Goal: Transaction & Acquisition: Purchase product/service

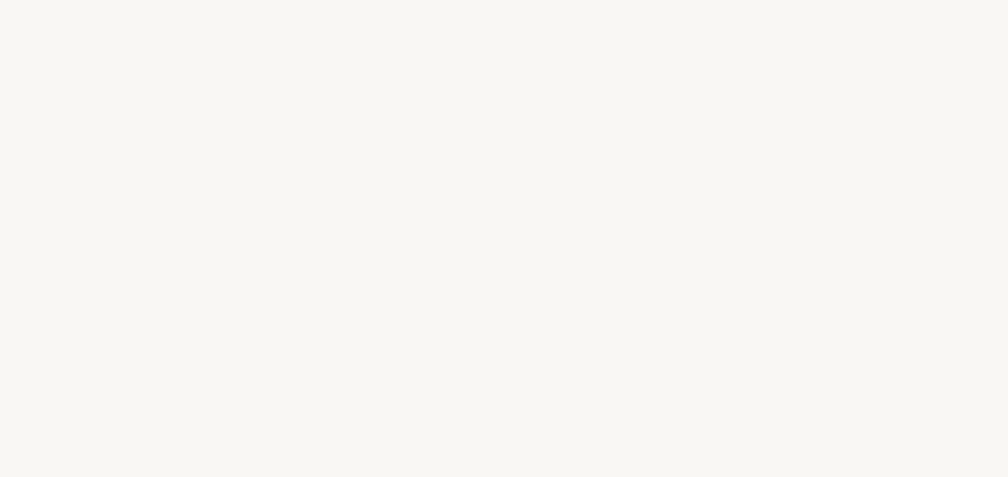
select select "FR"
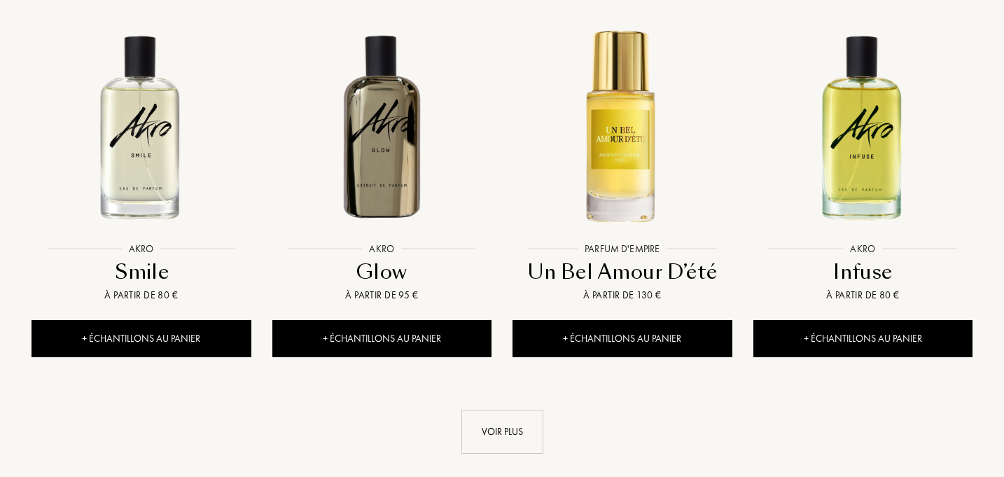
scroll to position [1449, 0]
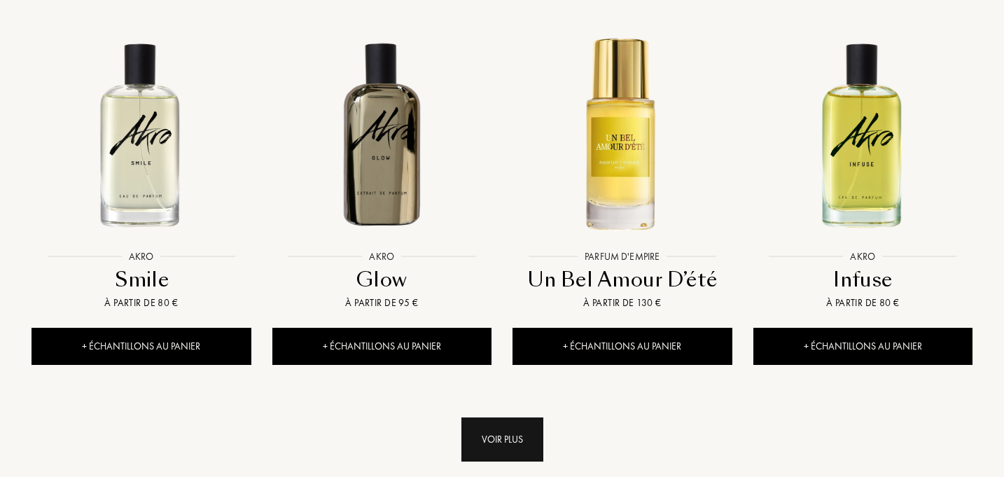
click at [503, 417] on div "Voir plus" at bounding box center [502, 439] width 82 height 44
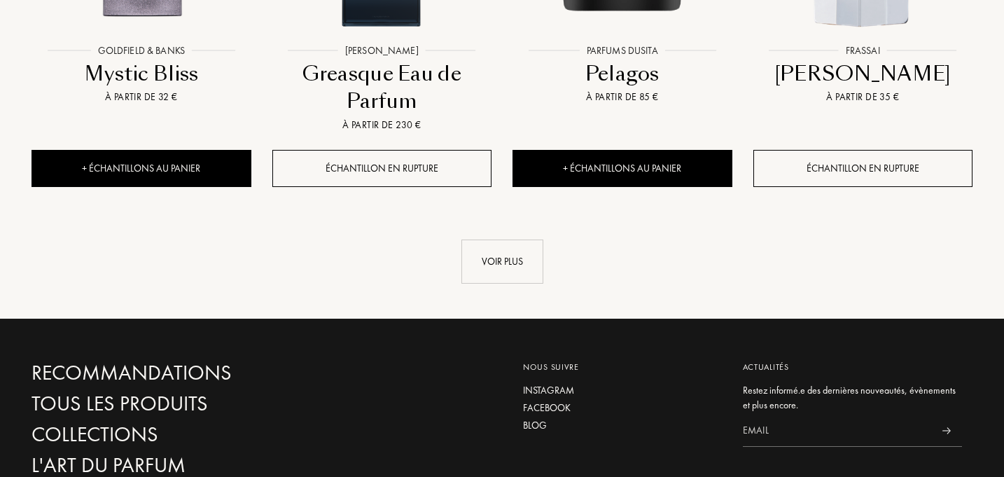
scroll to position [2796, 0]
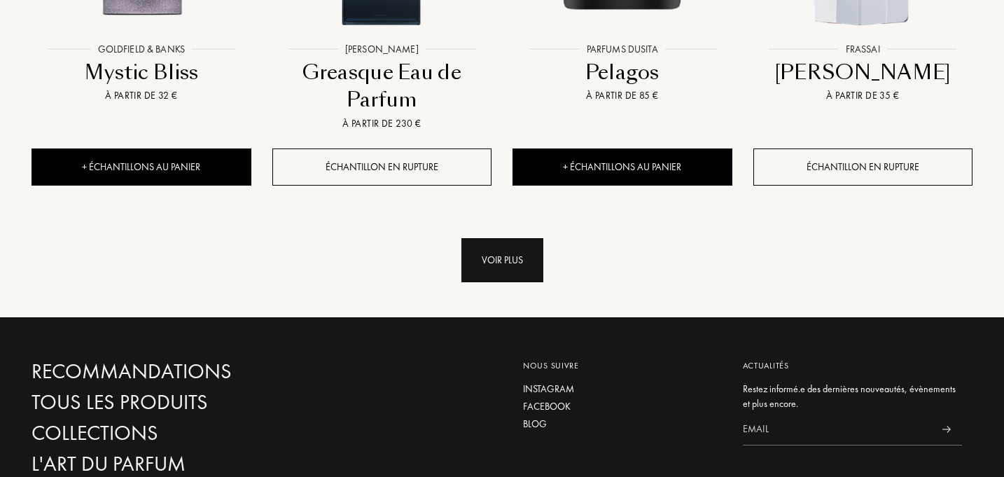
click at [515, 238] on div "Voir plus" at bounding box center [502, 260] width 82 height 44
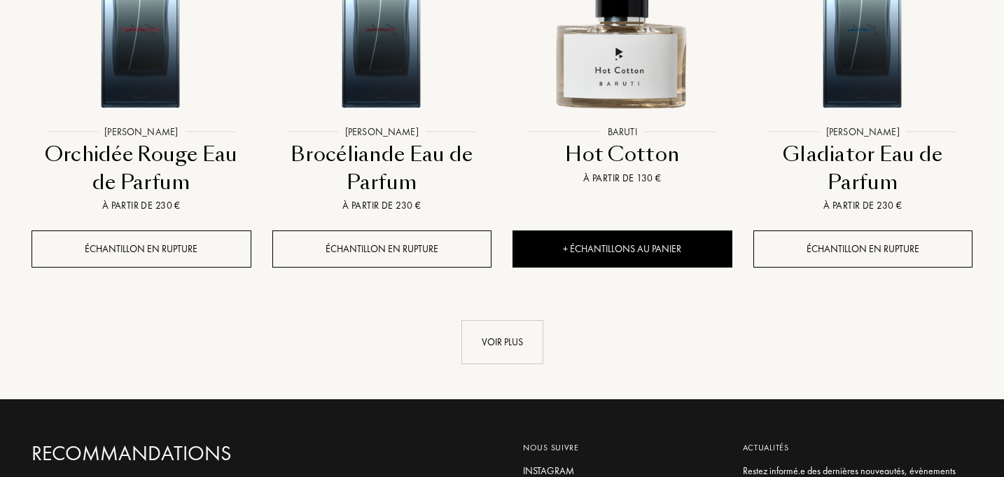
scroll to position [3933, 0]
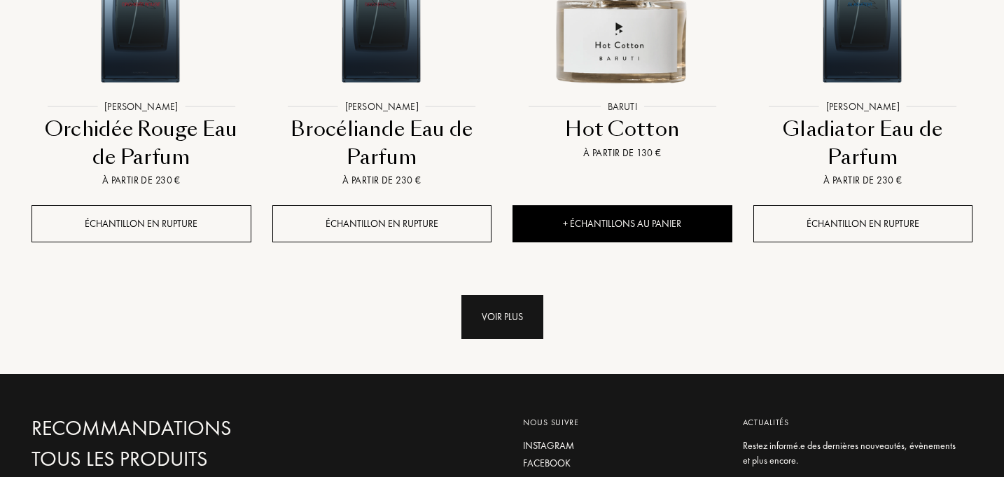
click at [514, 295] on div "Voir plus" at bounding box center [502, 317] width 82 height 44
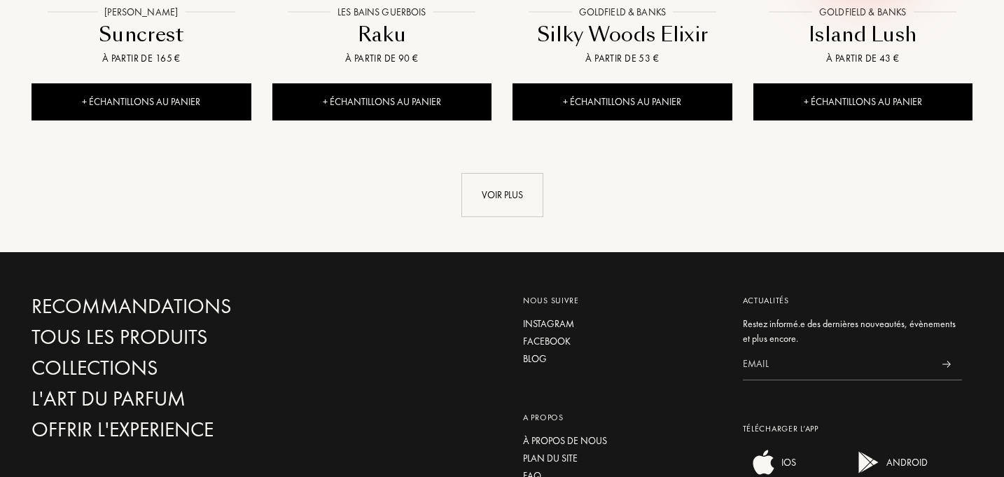
scroll to position [5198, 0]
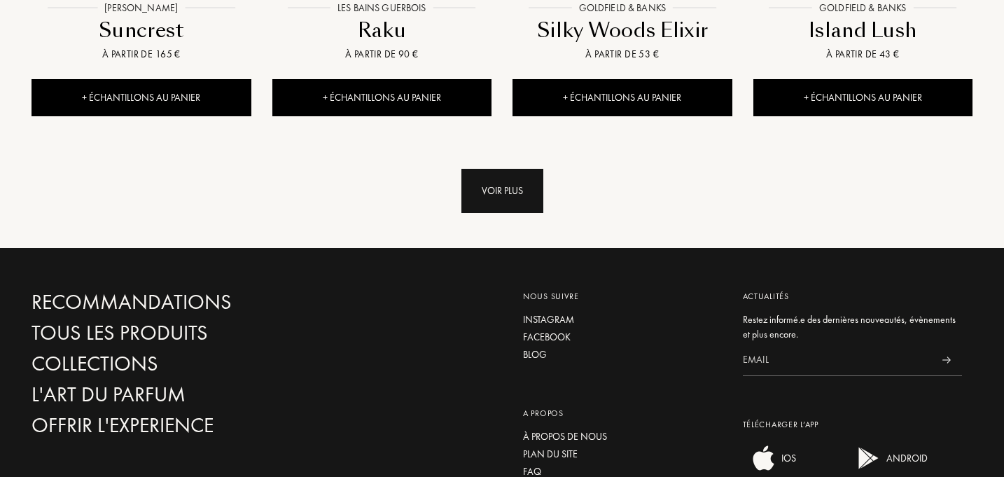
click at [482, 169] on div "Voir plus" at bounding box center [502, 191] width 82 height 44
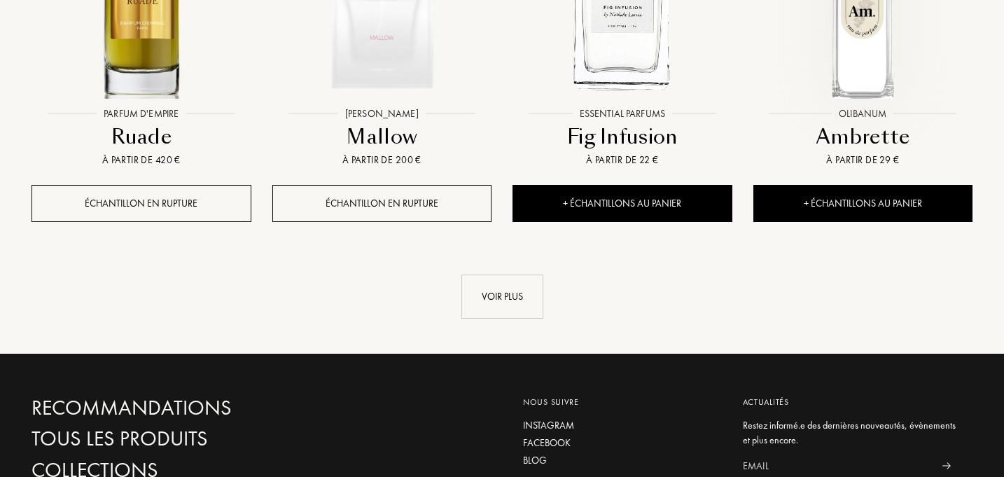
scroll to position [6294, 0]
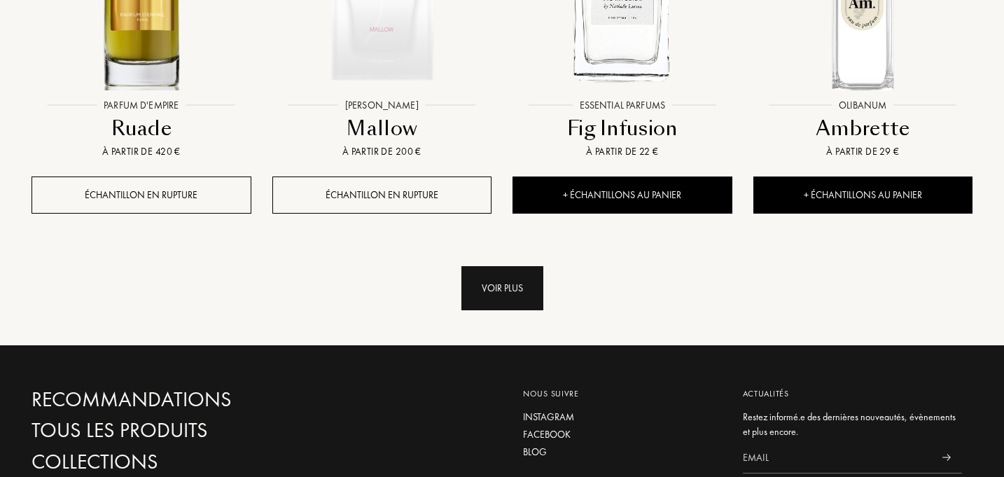
click at [489, 266] on div "Voir plus" at bounding box center [502, 288] width 82 height 44
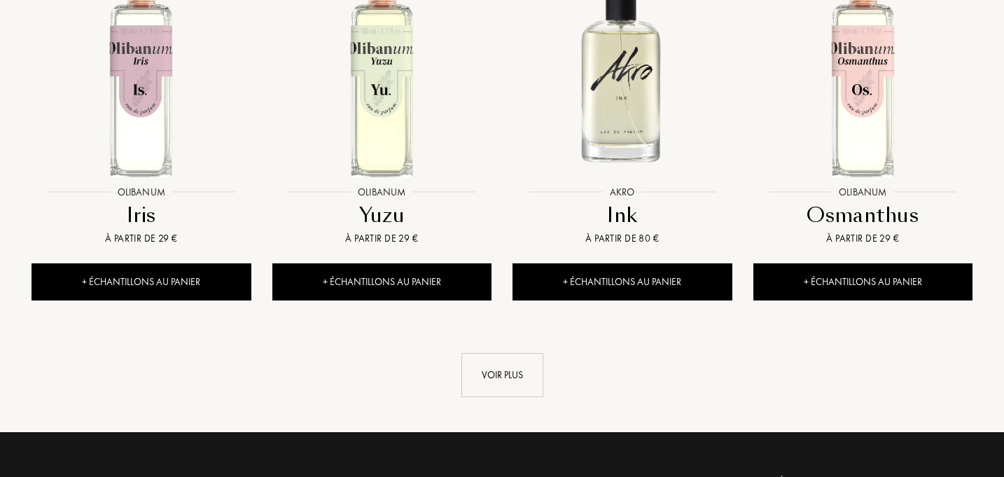
scroll to position [7363, 0]
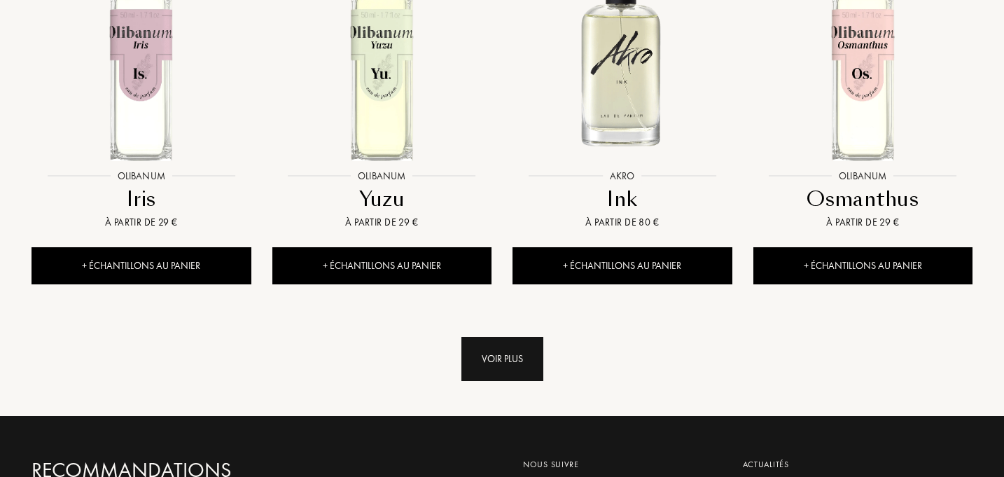
click at [496, 337] on div "Voir plus" at bounding box center [502, 359] width 82 height 44
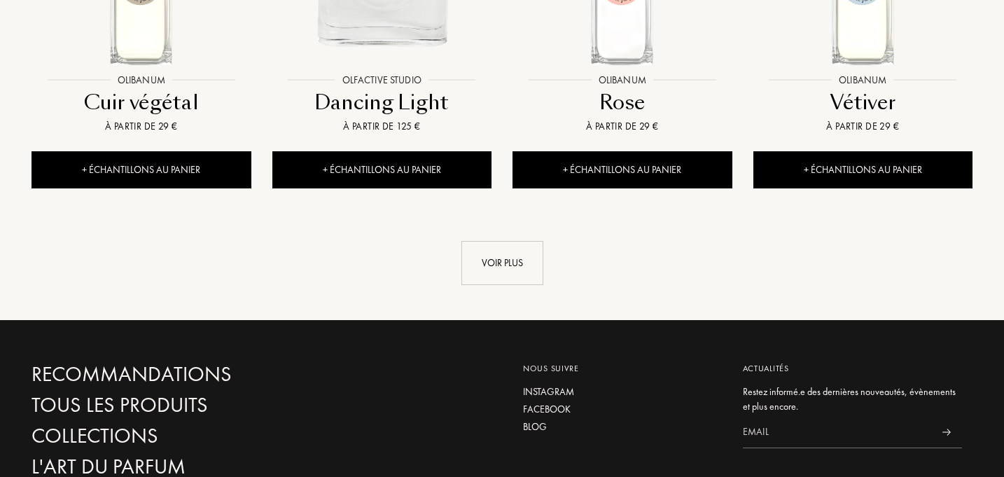
scroll to position [8603, 0]
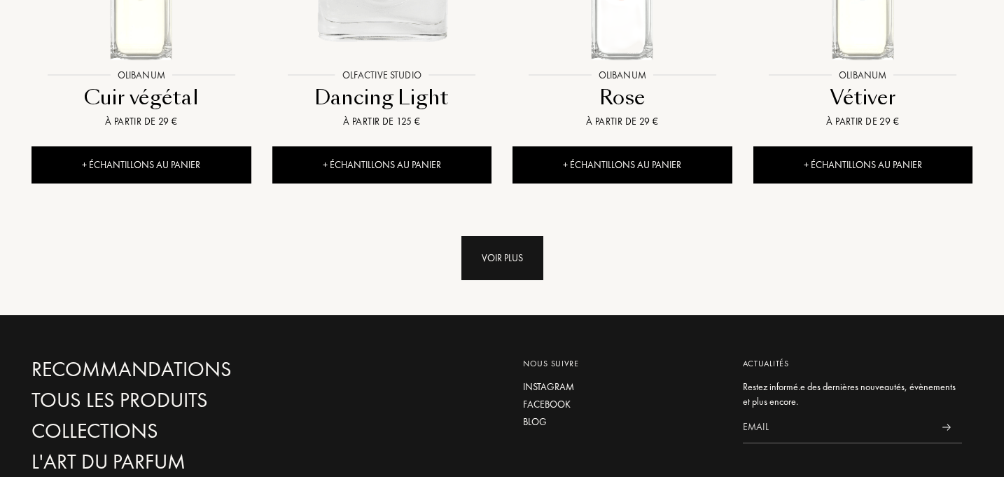
click at [512, 236] on div "Voir plus" at bounding box center [502, 258] width 82 height 44
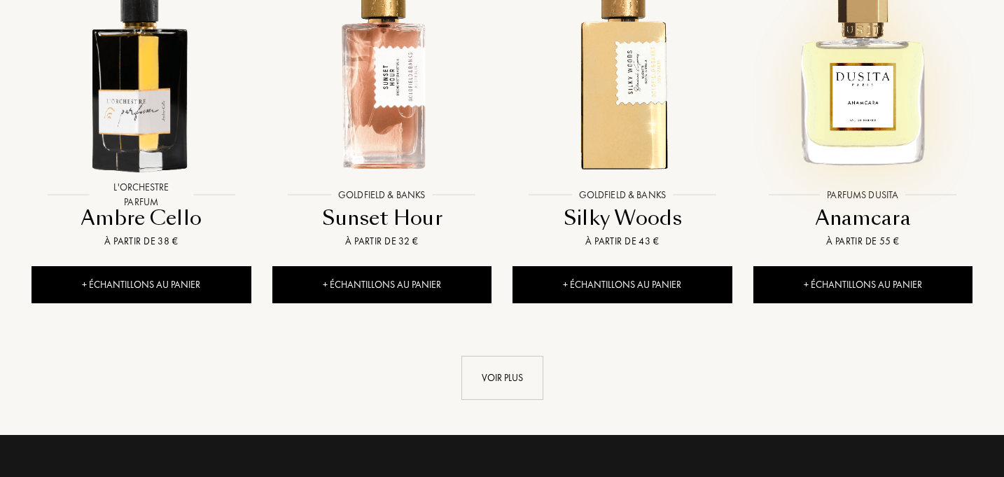
scroll to position [9622, 0]
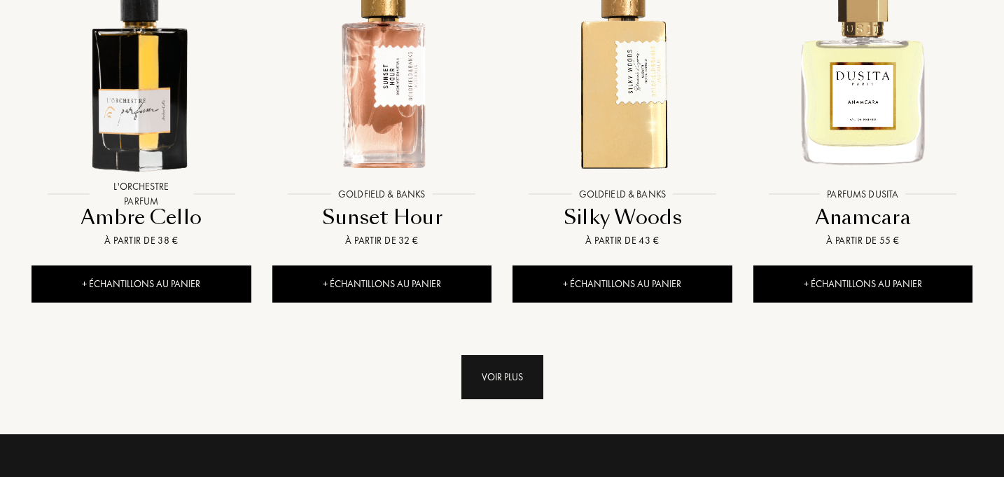
click at [510, 355] on div "Voir plus" at bounding box center [502, 377] width 82 height 44
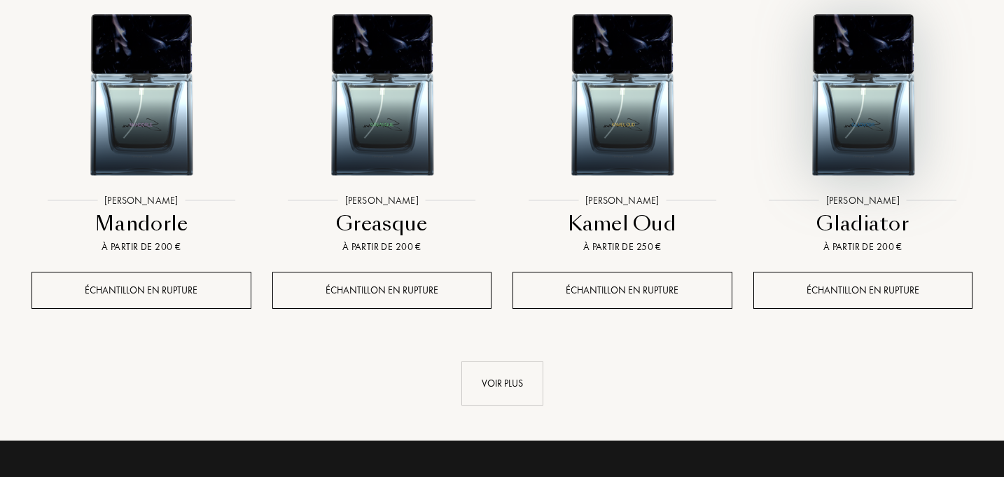
scroll to position [10755, 0]
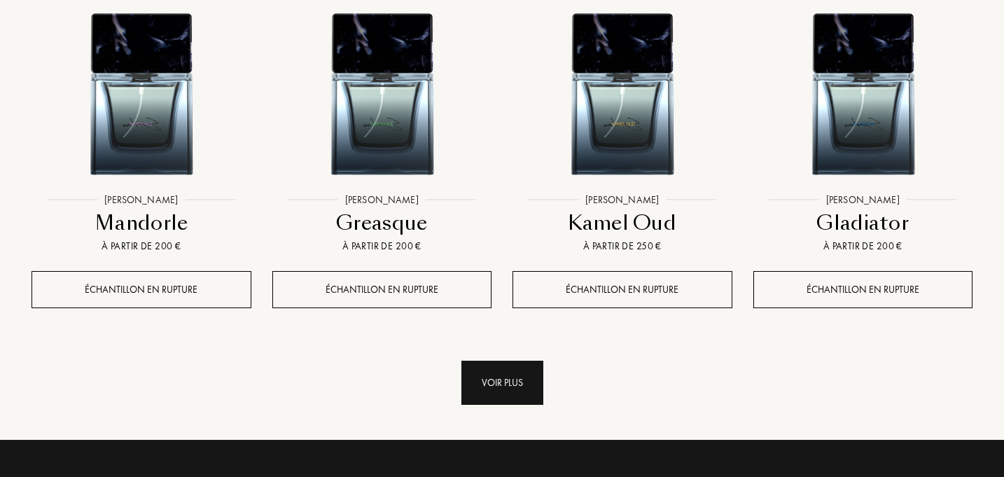
click at [500, 361] on div "Voir plus" at bounding box center [502, 383] width 82 height 44
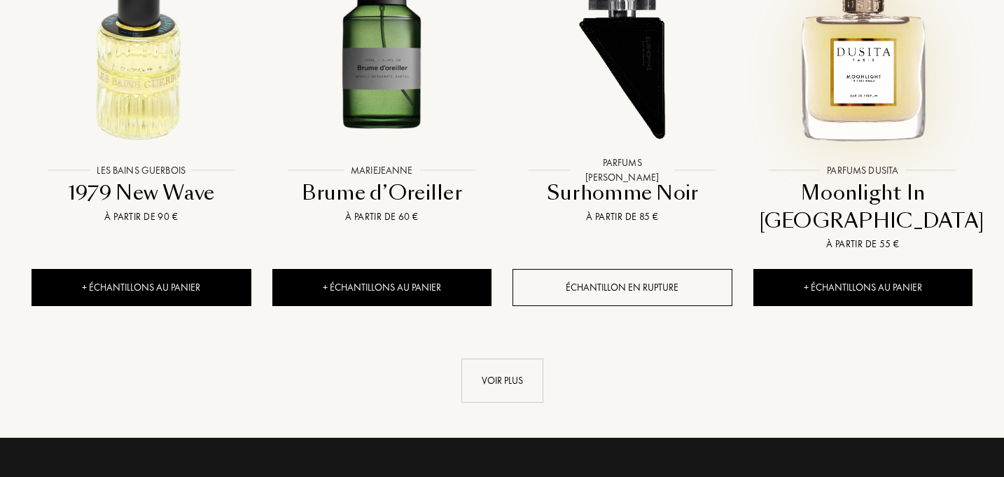
scroll to position [11945, 0]
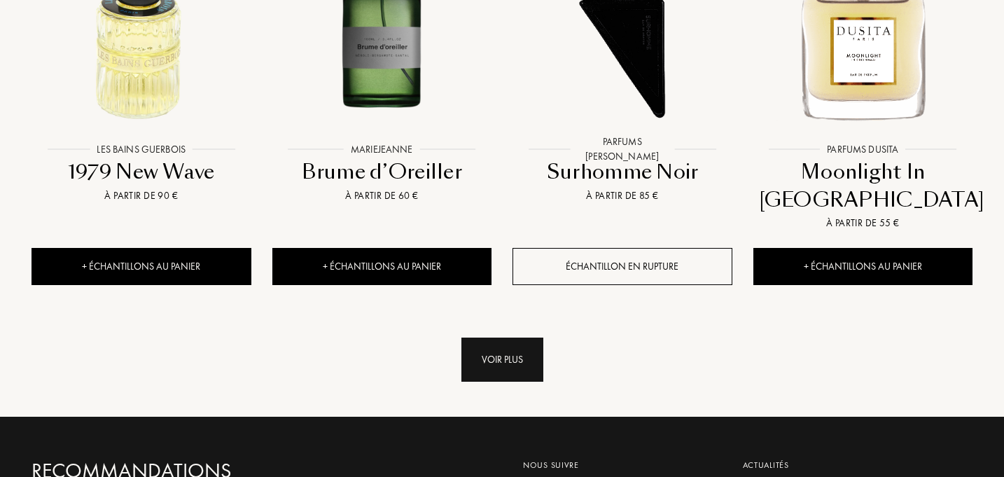
click at [524, 337] on div "Voir plus" at bounding box center [502, 359] width 82 height 44
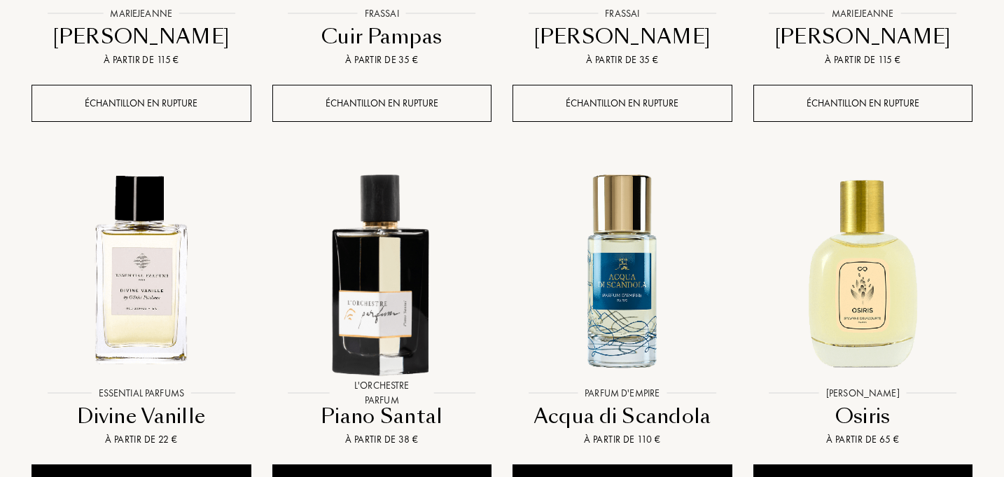
scroll to position [12894, 0]
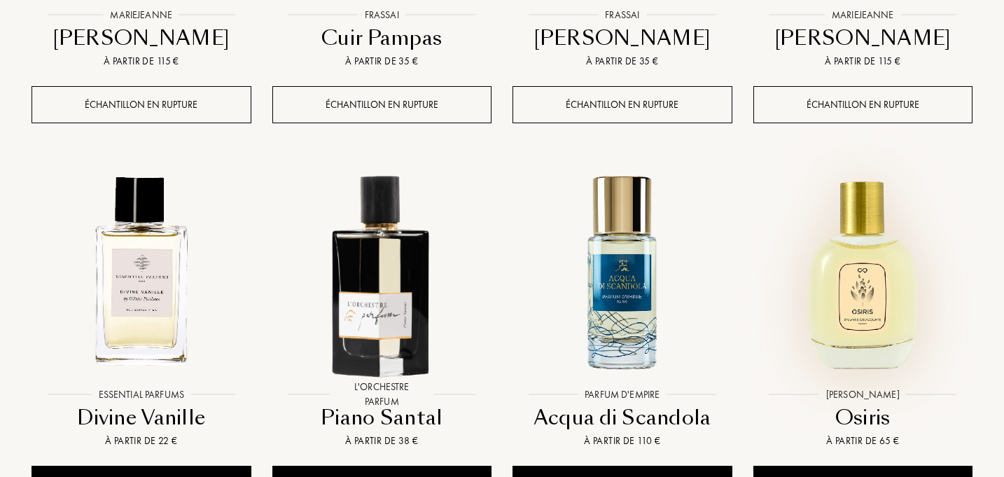
click at [892, 222] on img at bounding box center [863, 271] width 216 height 216
